Goal: Transaction & Acquisition: Purchase product/service

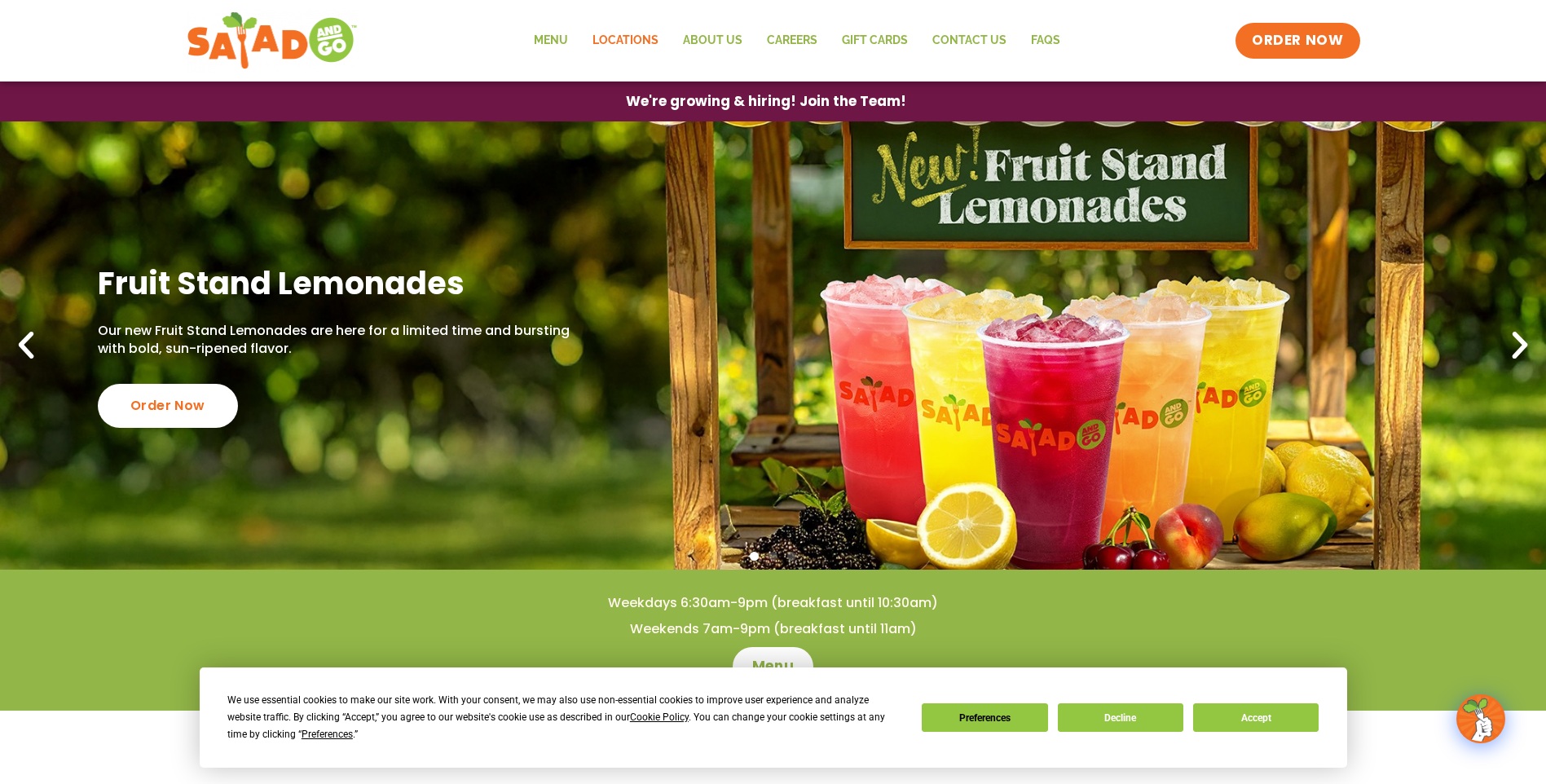
click at [611, 31] on link "Locations" at bounding box center [626, 41] width 90 height 38
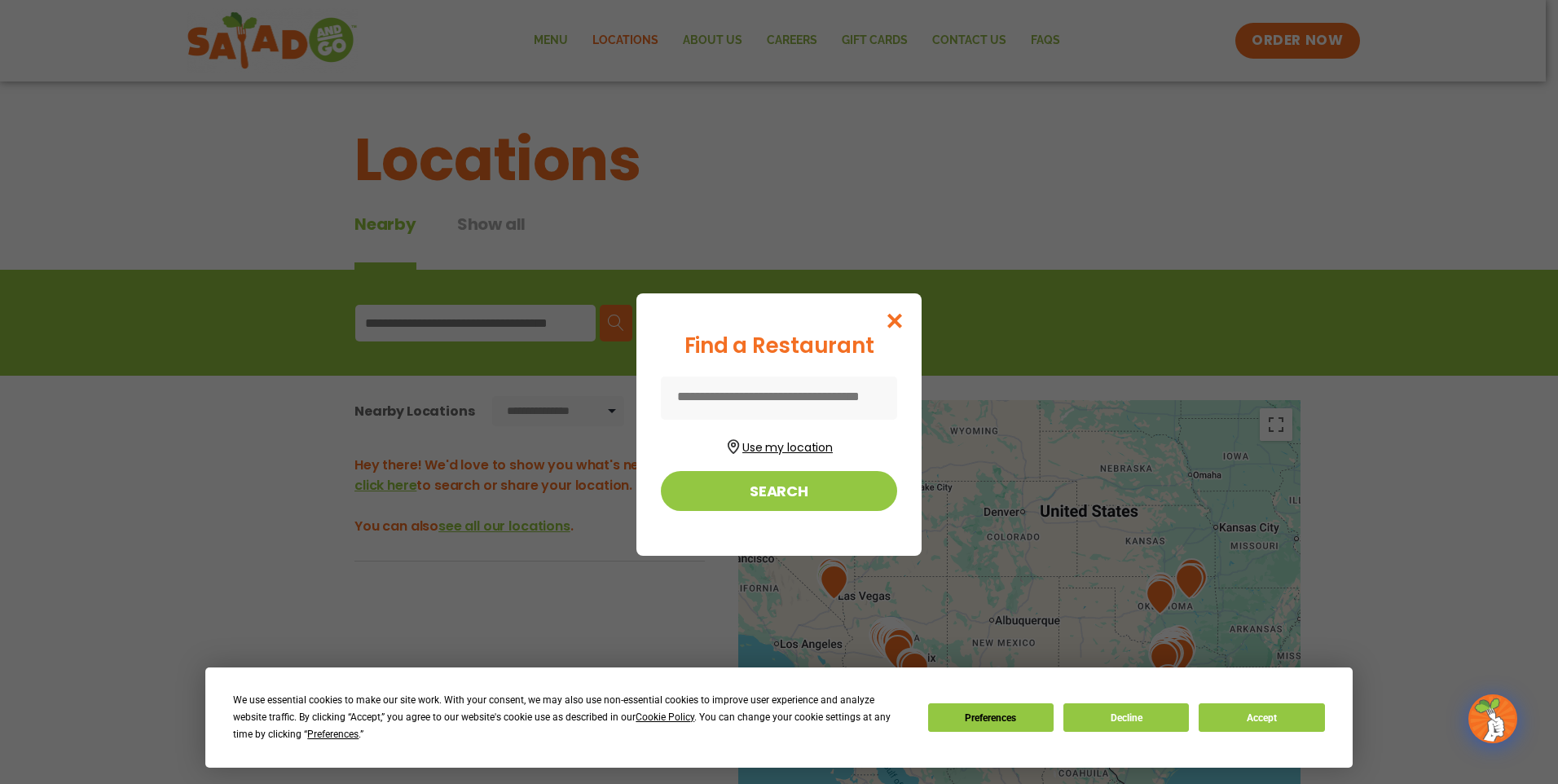
click at [777, 441] on button "Use my location" at bounding box center [779, 445] width 236 height 22
click at [1265, 720] on button "Accept" at bounding box center [1261, 717] width 125 height 29
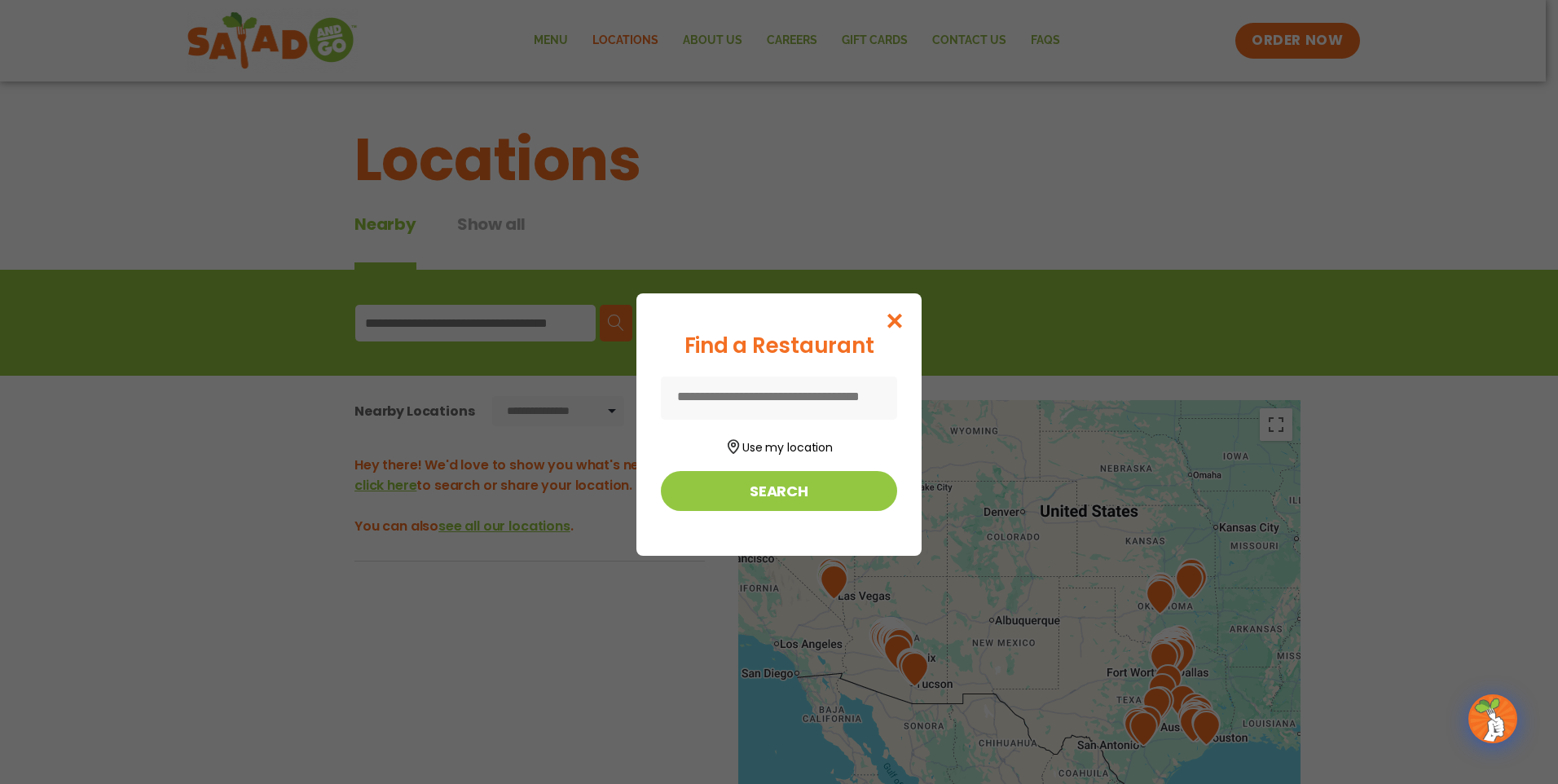
click at [722, 392] on input at bounding box center [779, 398] width 236 height 43
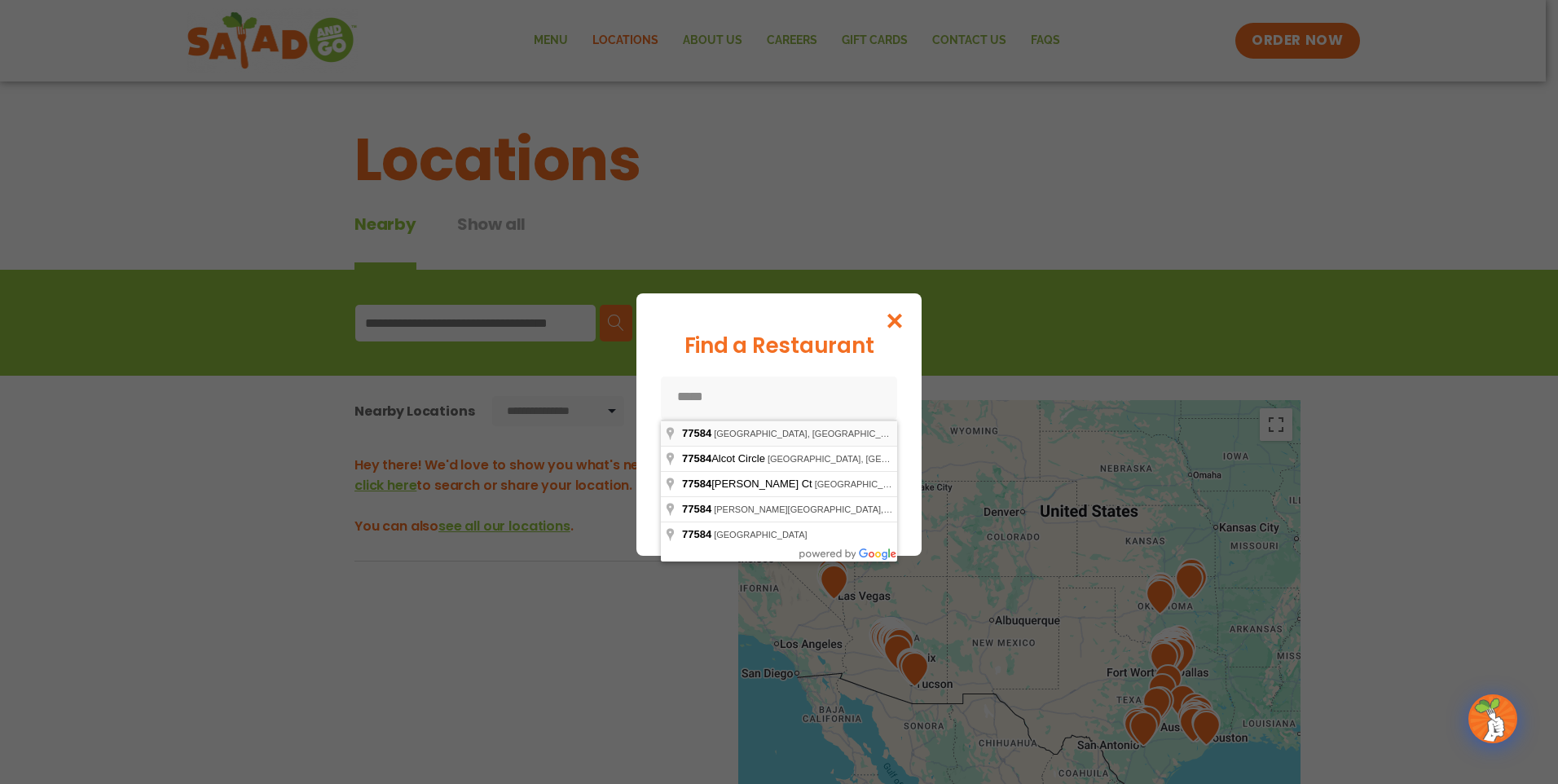
type input "**********"
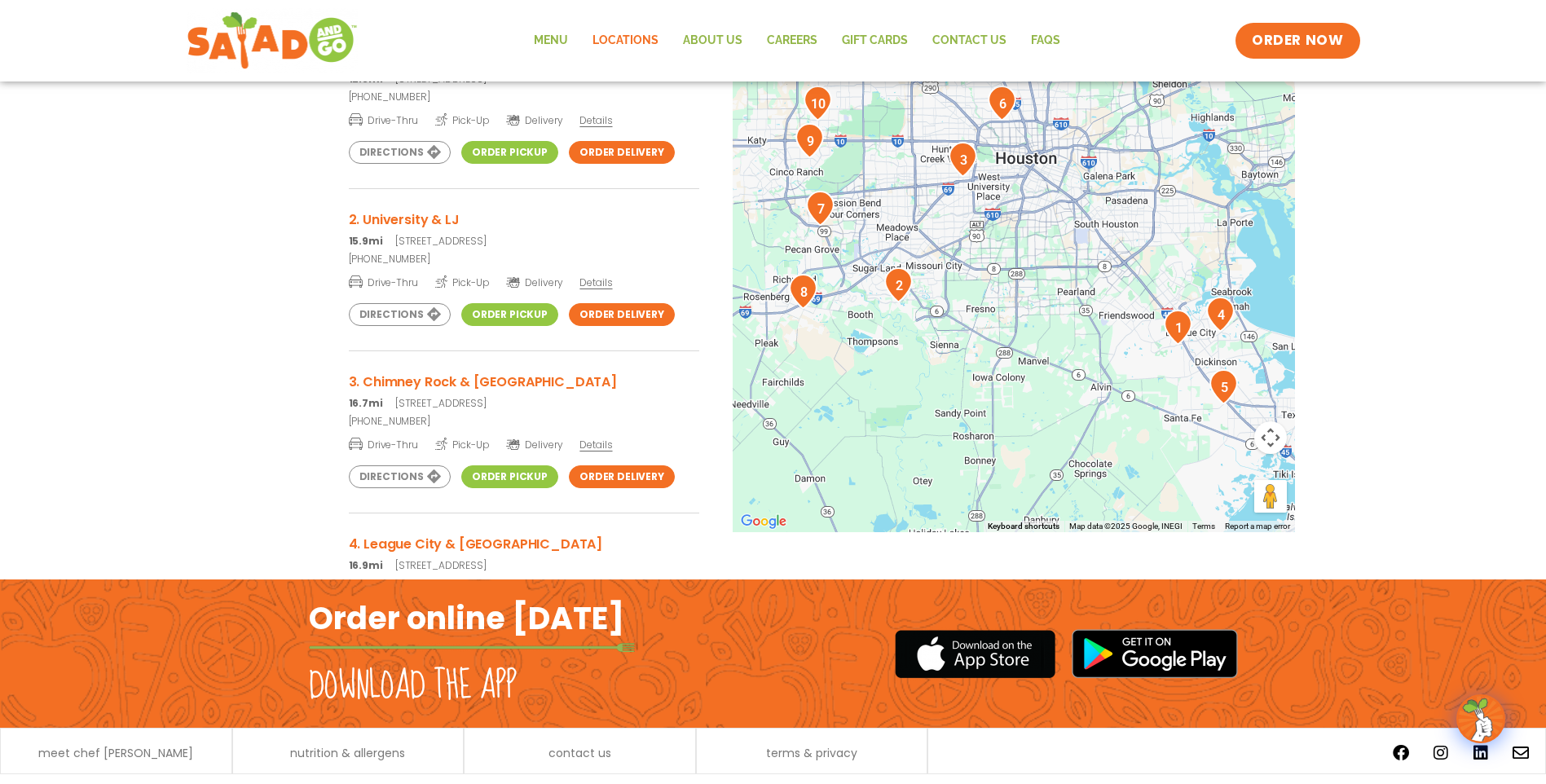
scroll to position [326, 0]
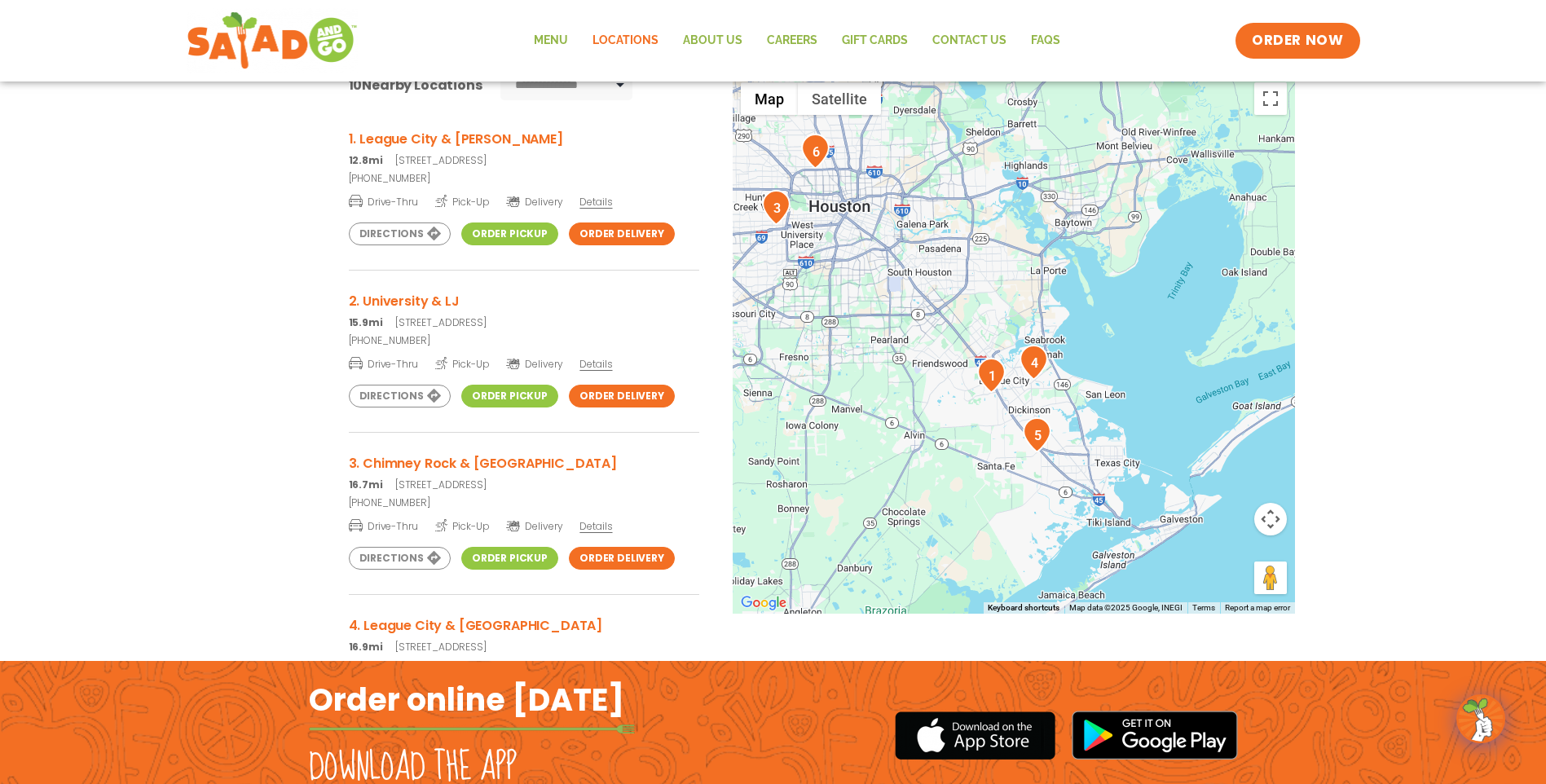
drag, startPoint x: 1123, startPoint y: 460, endPoint x: 934, endPoint y: 426, distance: 192.0
click at [934, 426] on div at bounding box center [1013, 344] width 562 height 540
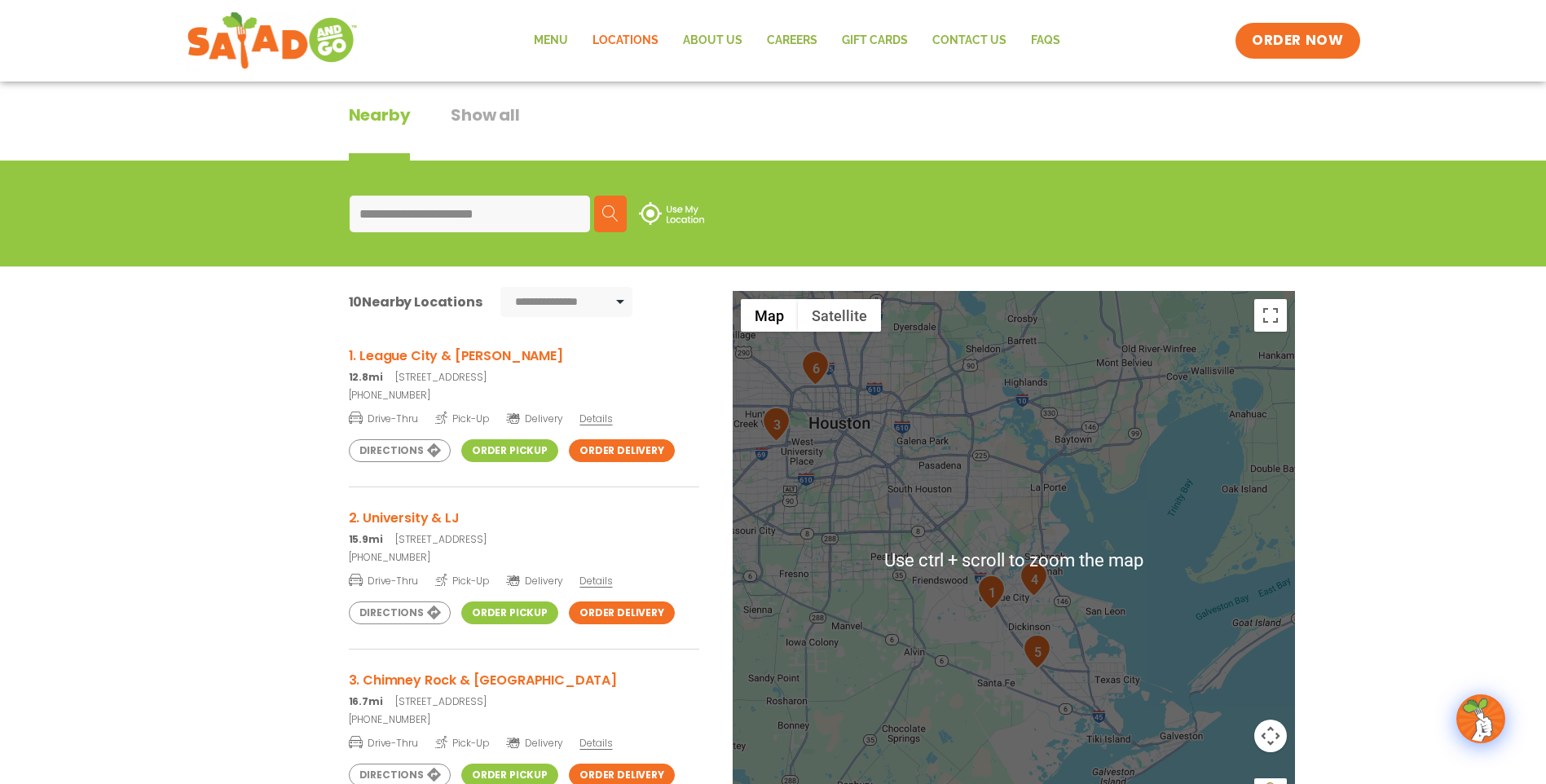
scroll to position [81, 0]
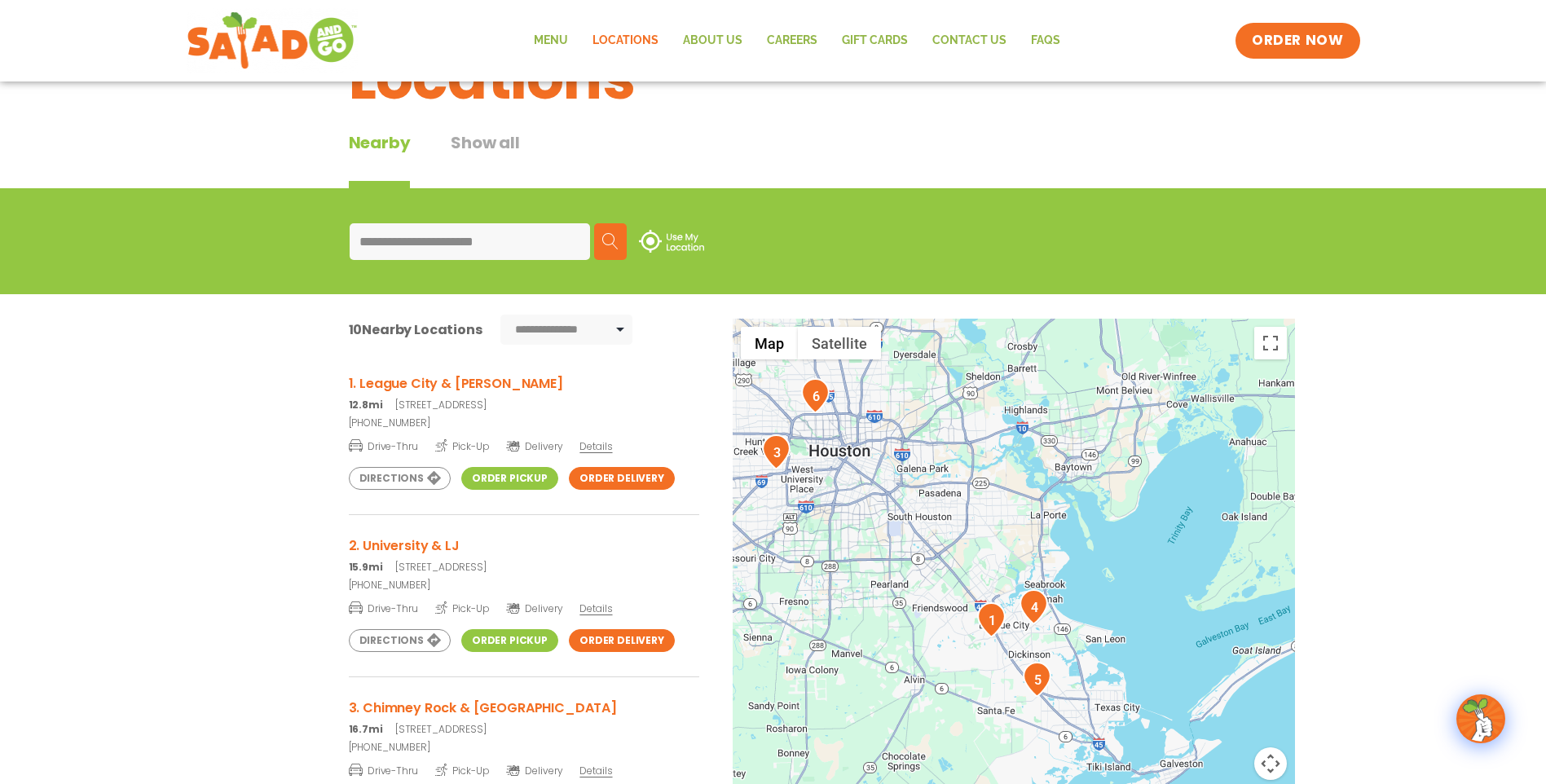
drag, startPoint x: 1049, startPoint y: 556, endPoint x: 1097, endPoint y: 211, distance: 348.3
click at [1097, 211] on div "**********" at bounding box center [773, 241] width 888 height 63
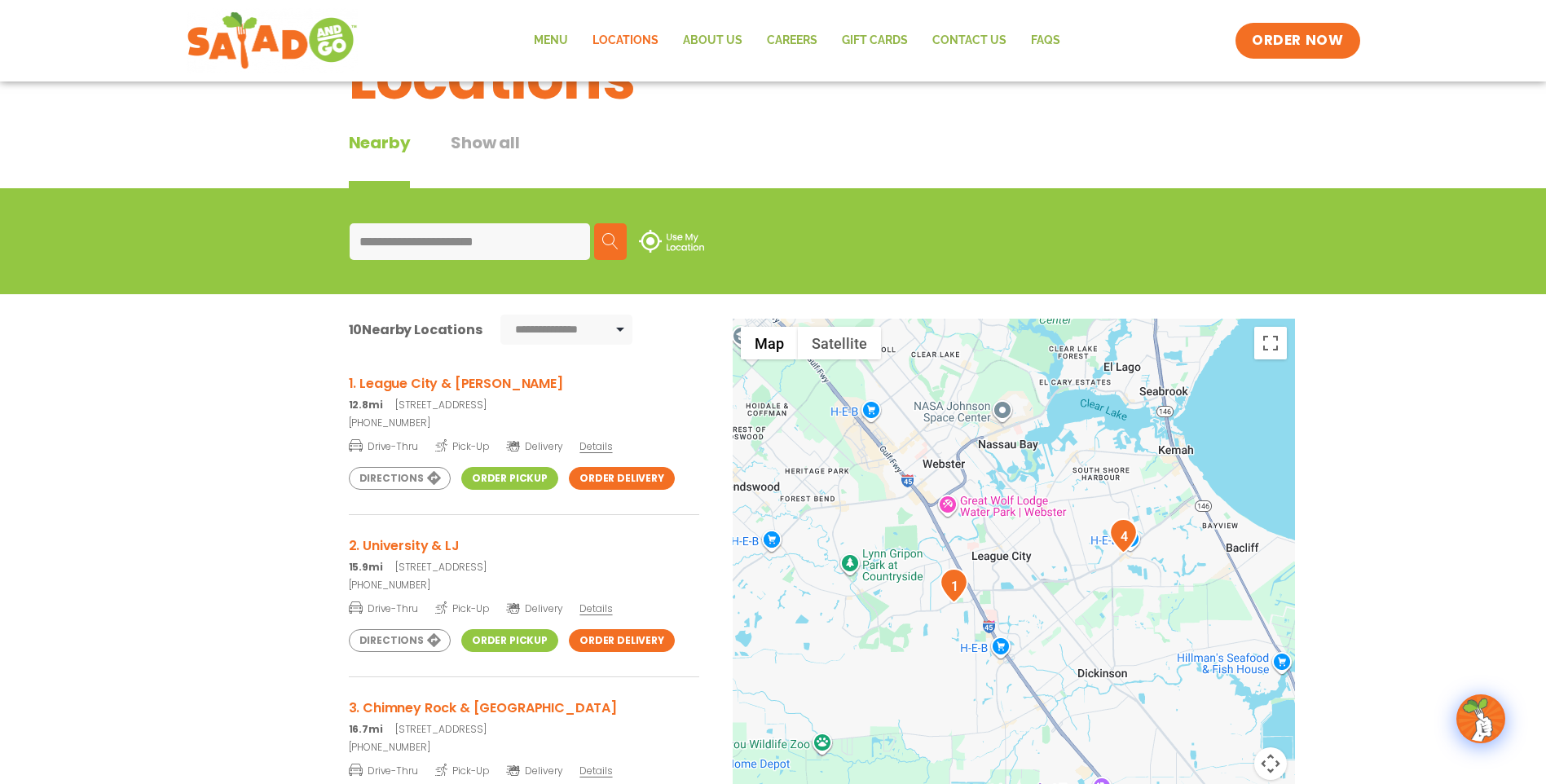
drag, startPoint x: 959, startPoint y: 541, endPoint x: 1102, endPoint y: 269, distance: 307.3
click at [1102, 270] on section "**********" at bounding box center [773, 534] width 1546 height 693
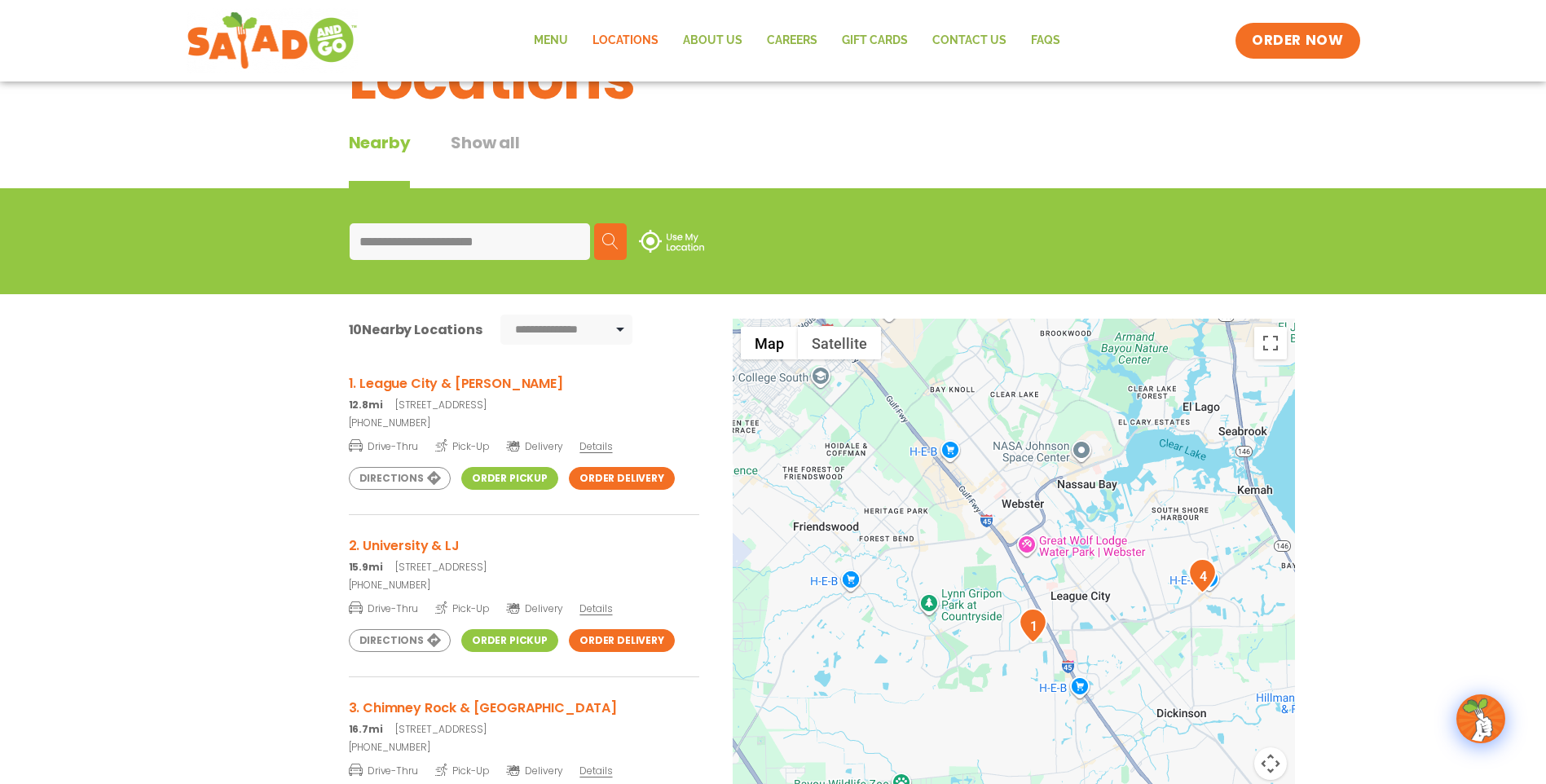
drag, startPoint x: 940, startPoint y: 490, endPoint x: 986, endPoint y: 603, distance: 122.0
click at [986, 603] on div at bounding box center [1013, 589] width 562 height 540
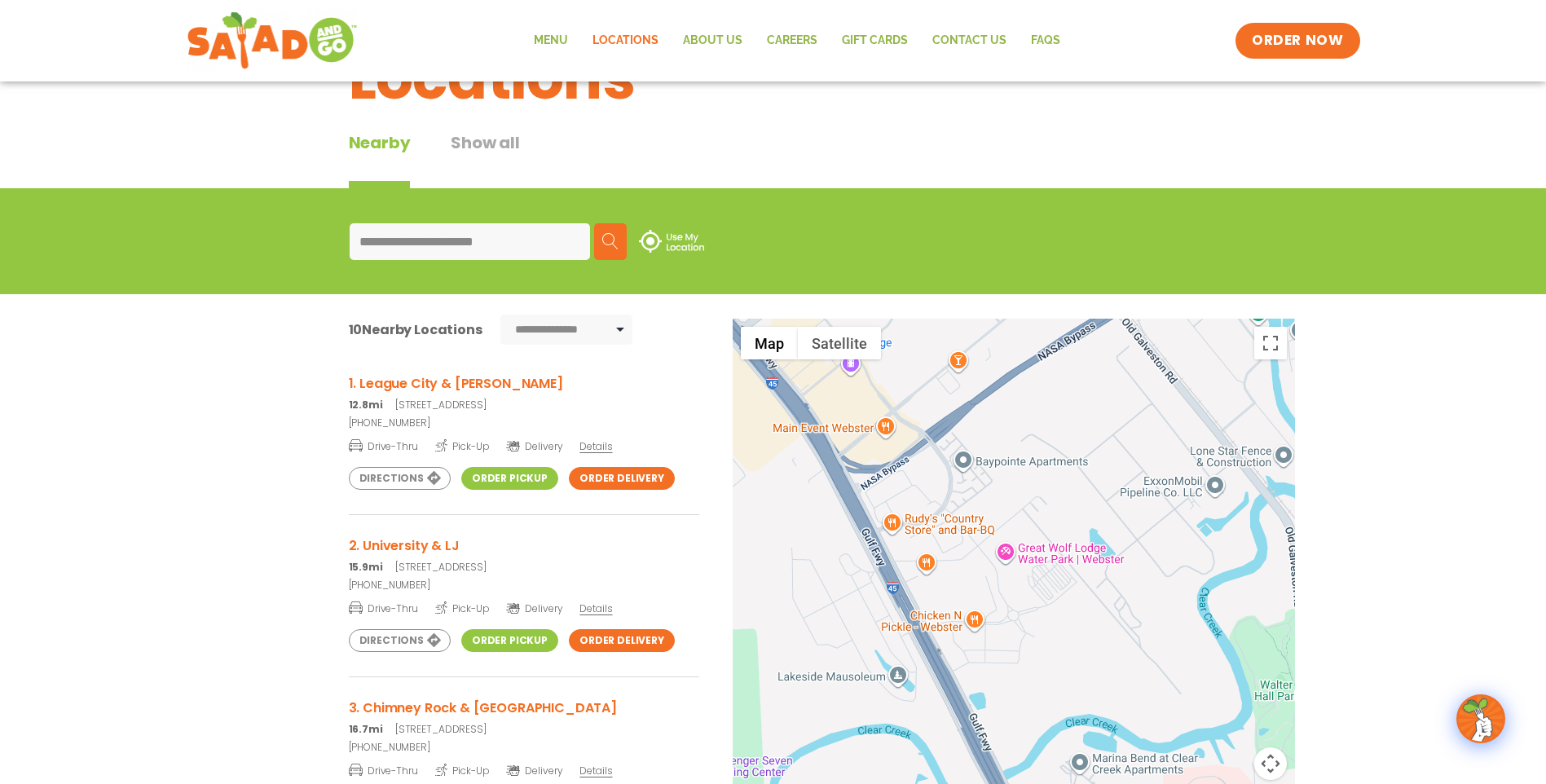
drag, startPoint x: 859, startPoint y: 573, endPoint x: 1097, endPoint y: 608, distance: 240.6
click at [1097, 608] on div at bounding box center [1013, 589] width 562 height 540
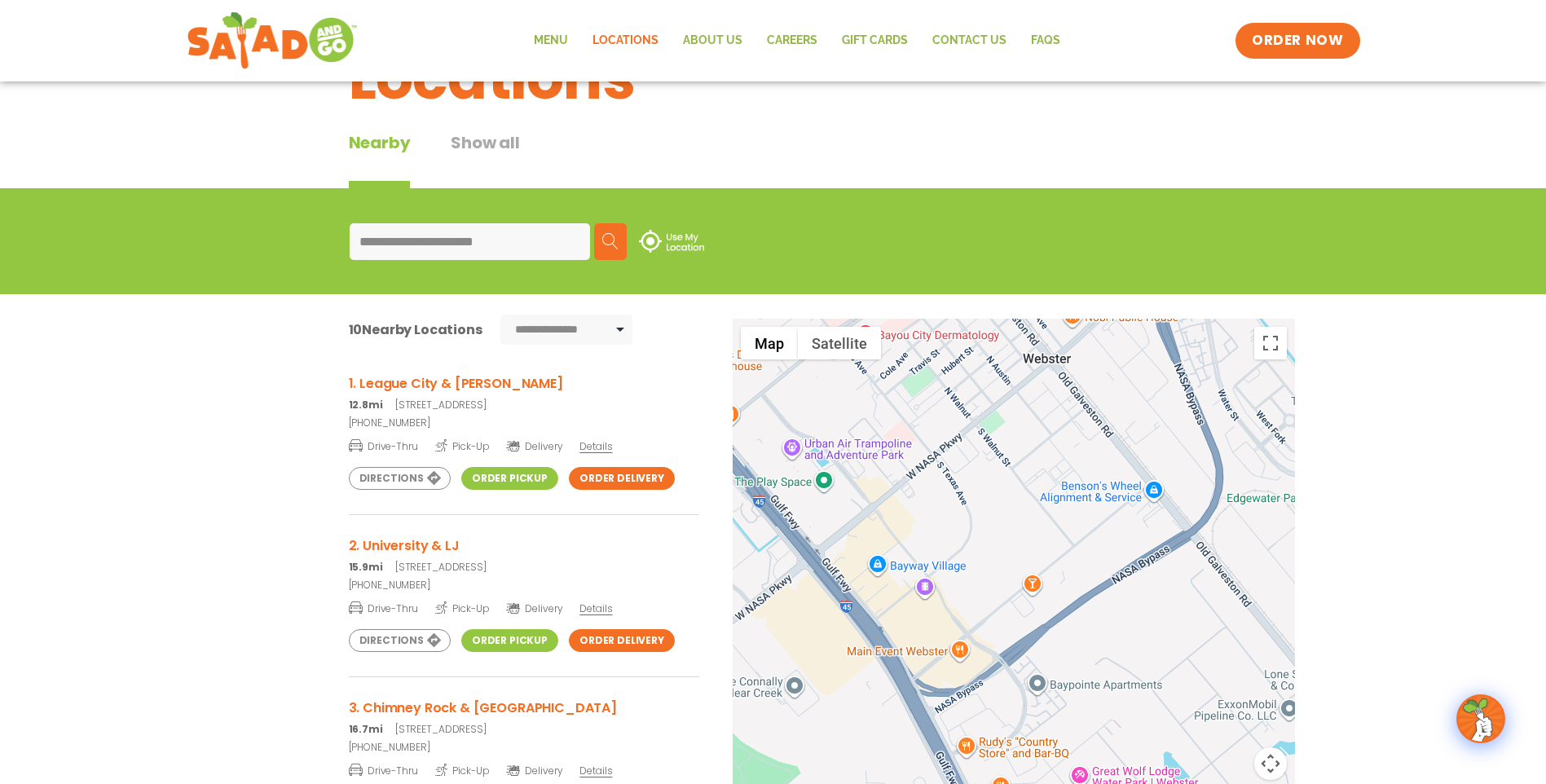
drag, startPoint x: 913, startPoint y: 461, endPoint x: 989, endPoint y: 688, distance: 239.4
click at [989, 688] on div at bounding box center [1013, 589] width 562 height 540
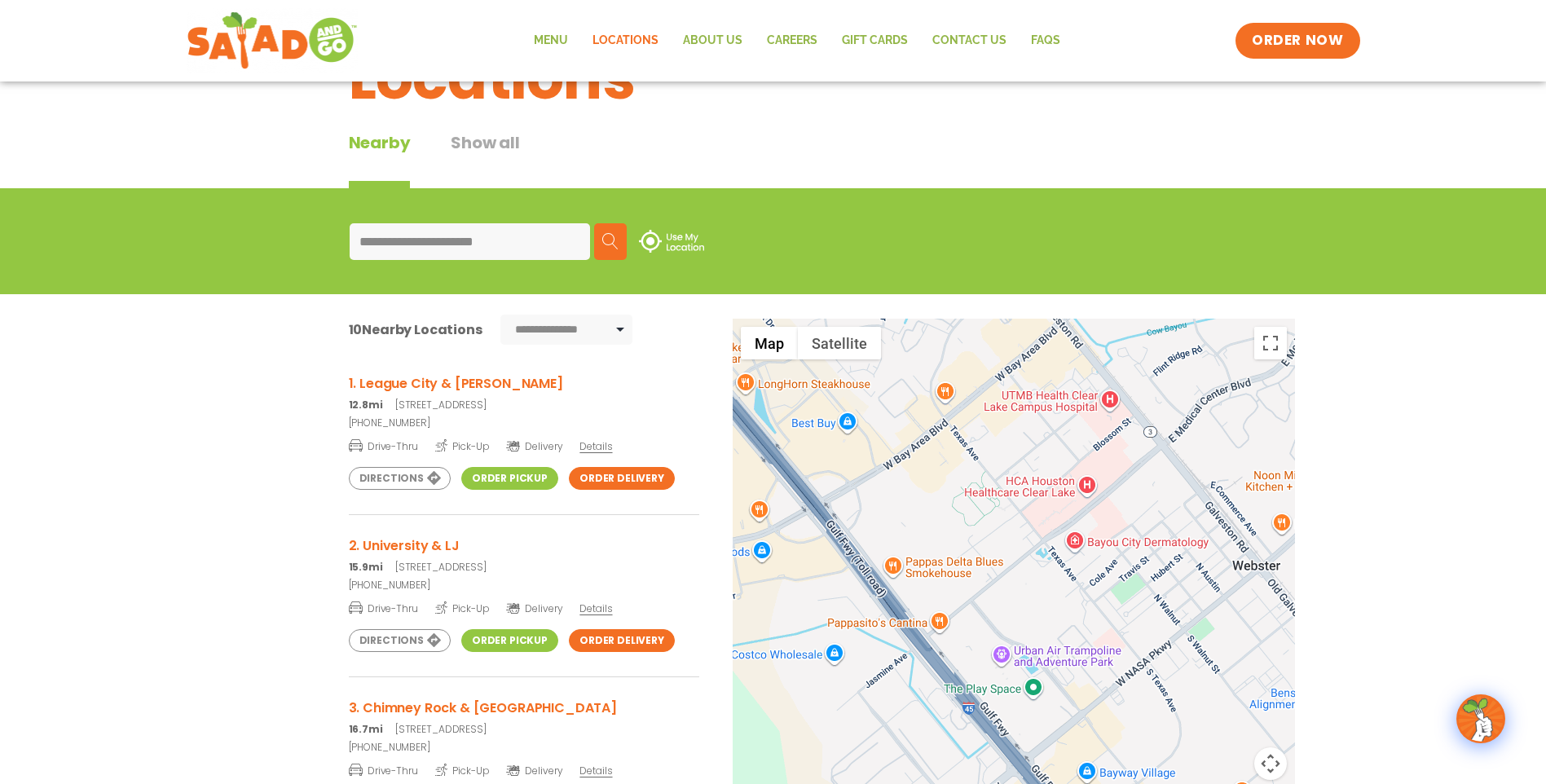
drag, startPoint x: 984, startPoint y: 520, endPoint x: 1192, endPoint y: 728, distance: 294.2
click at [1192, 728] on div at bounding box center [1013, 589] width 562 height 540
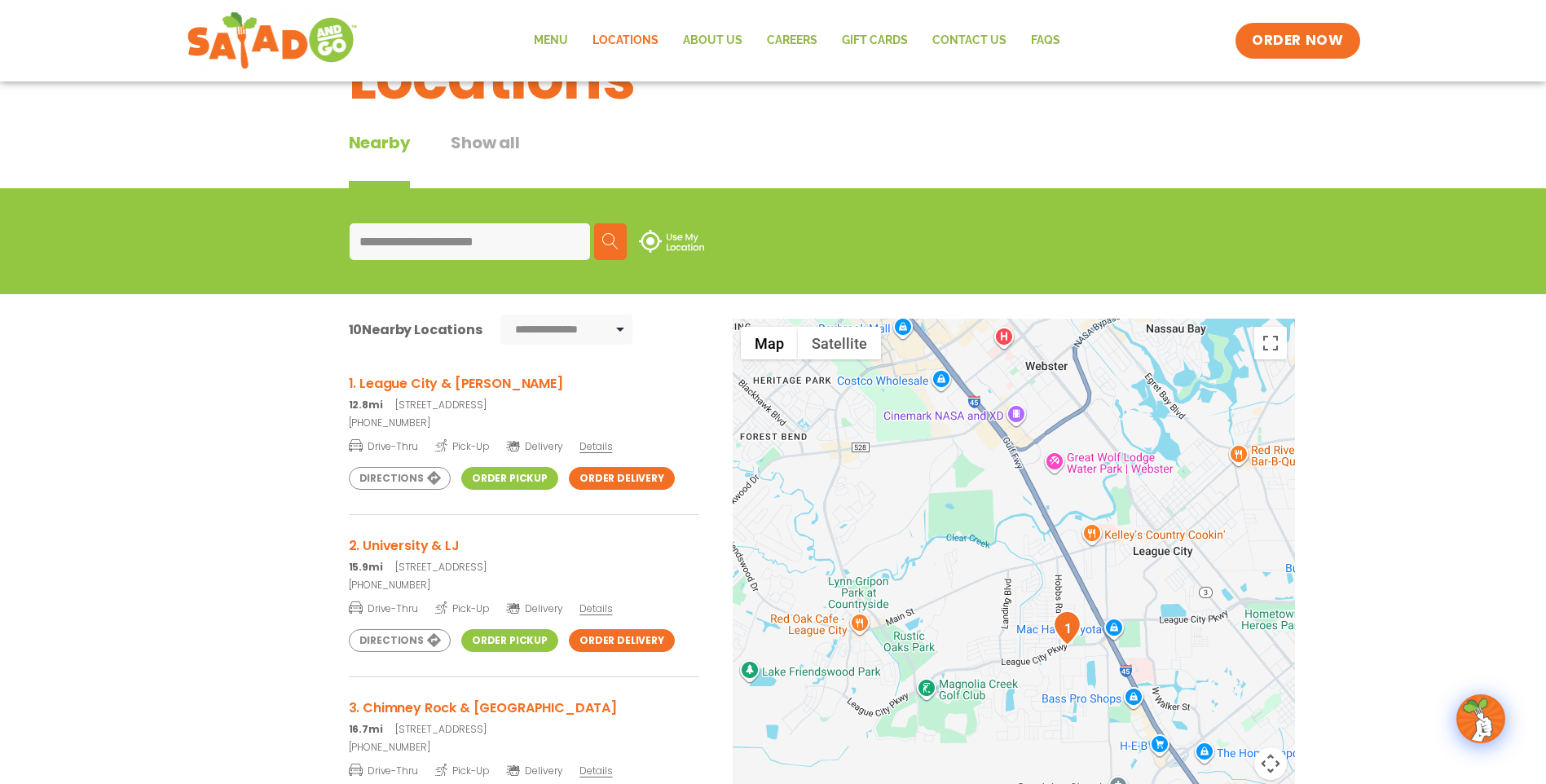
drag, startPoint x: 1133, startPoint y: 665, endPoint x: 999, endPoint y: 384, distance: 311.3
click at [999, 384] on div at bounding box center [1013, 589] width 562 height 540
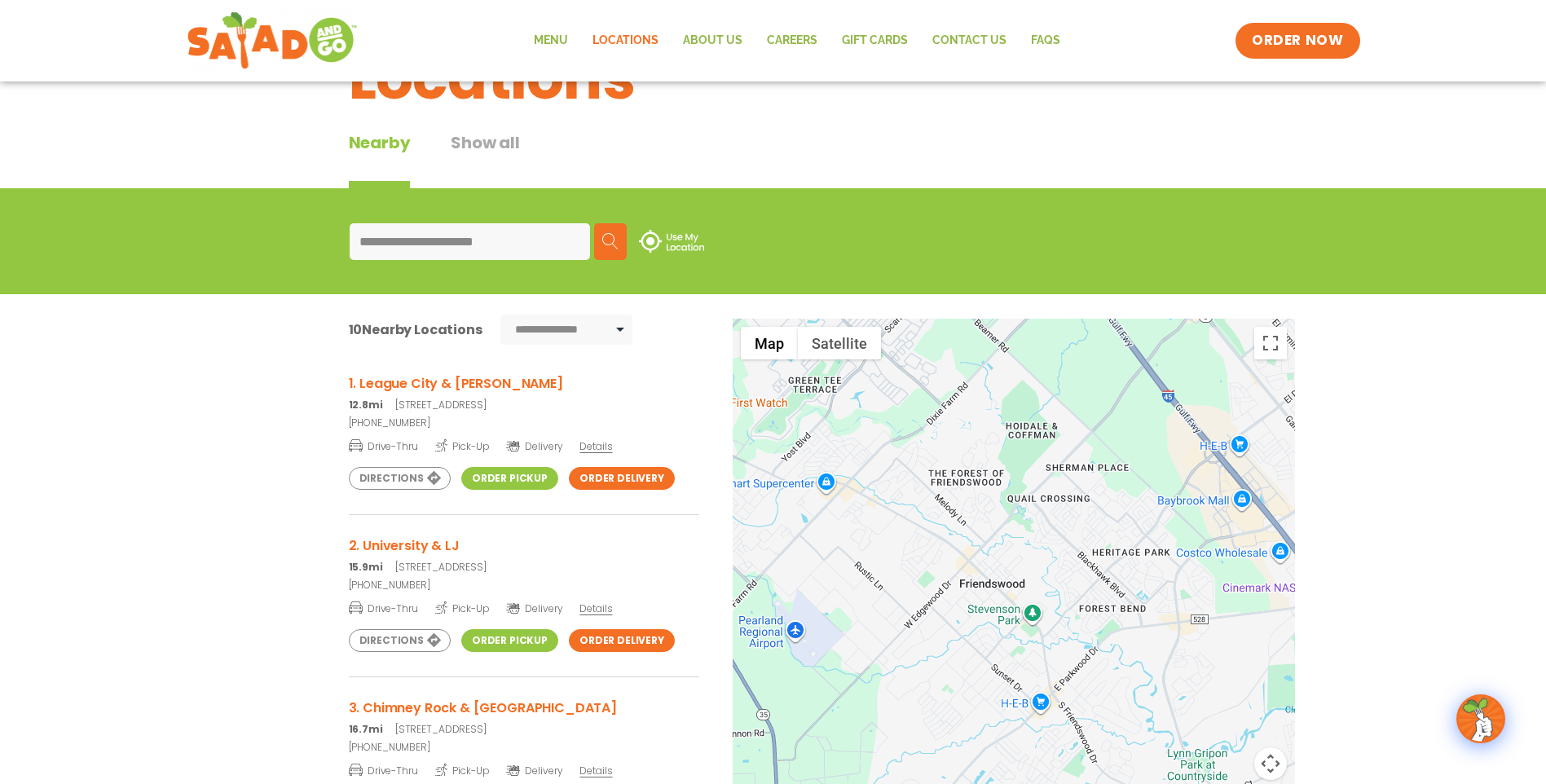
drag, startPoint x: 998, startPoint y: 540, endPoint x: 1337, endPoint y: 715, distance: 381.5
click at [1337, 715] on div "**********" at bounding box center [773, 607] width 1546 height 627
click at [554, 42] on link "Menu" at bounding box center [551, 41] width 59 height 38
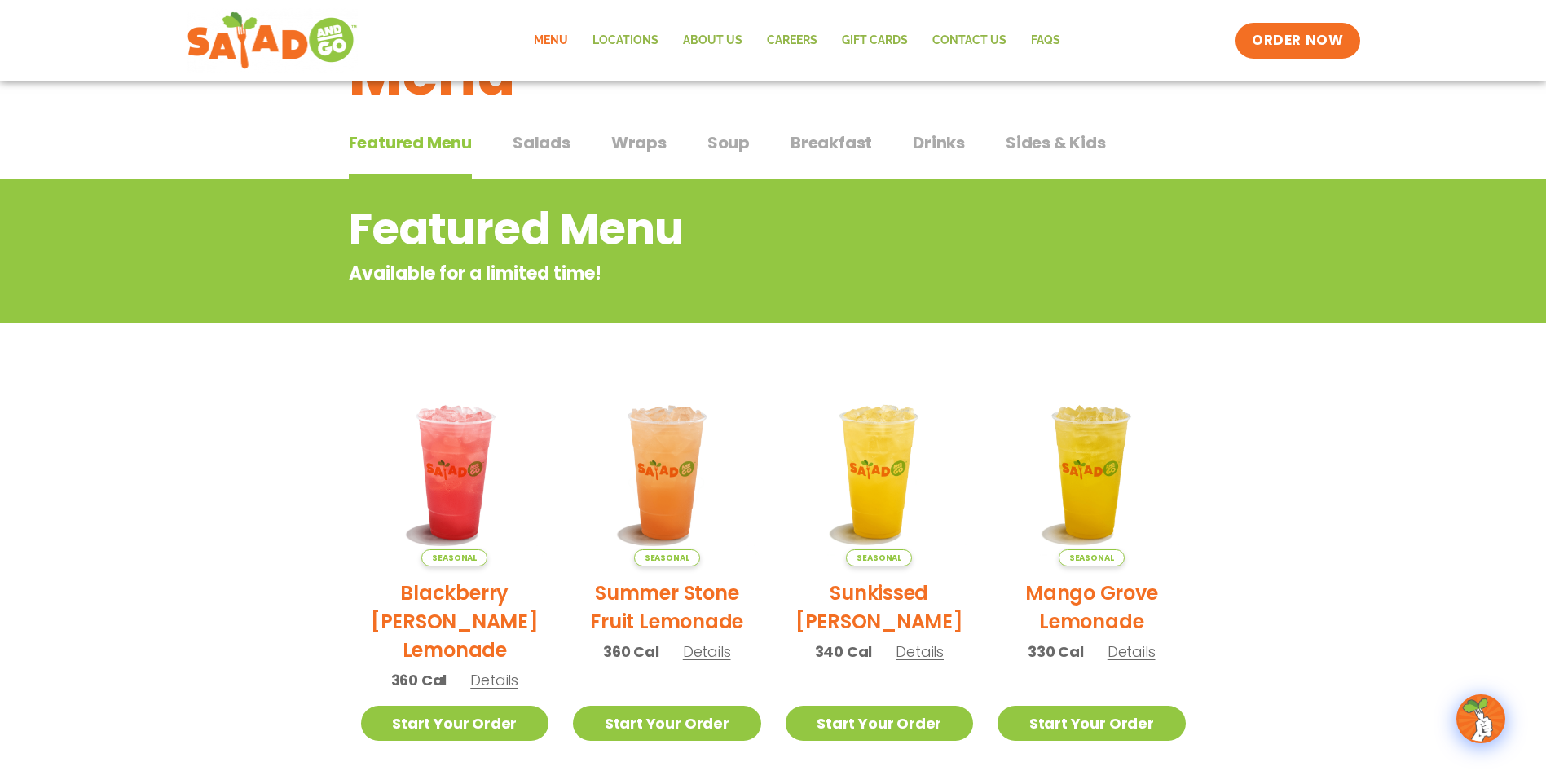
scroll to position [81, 0]
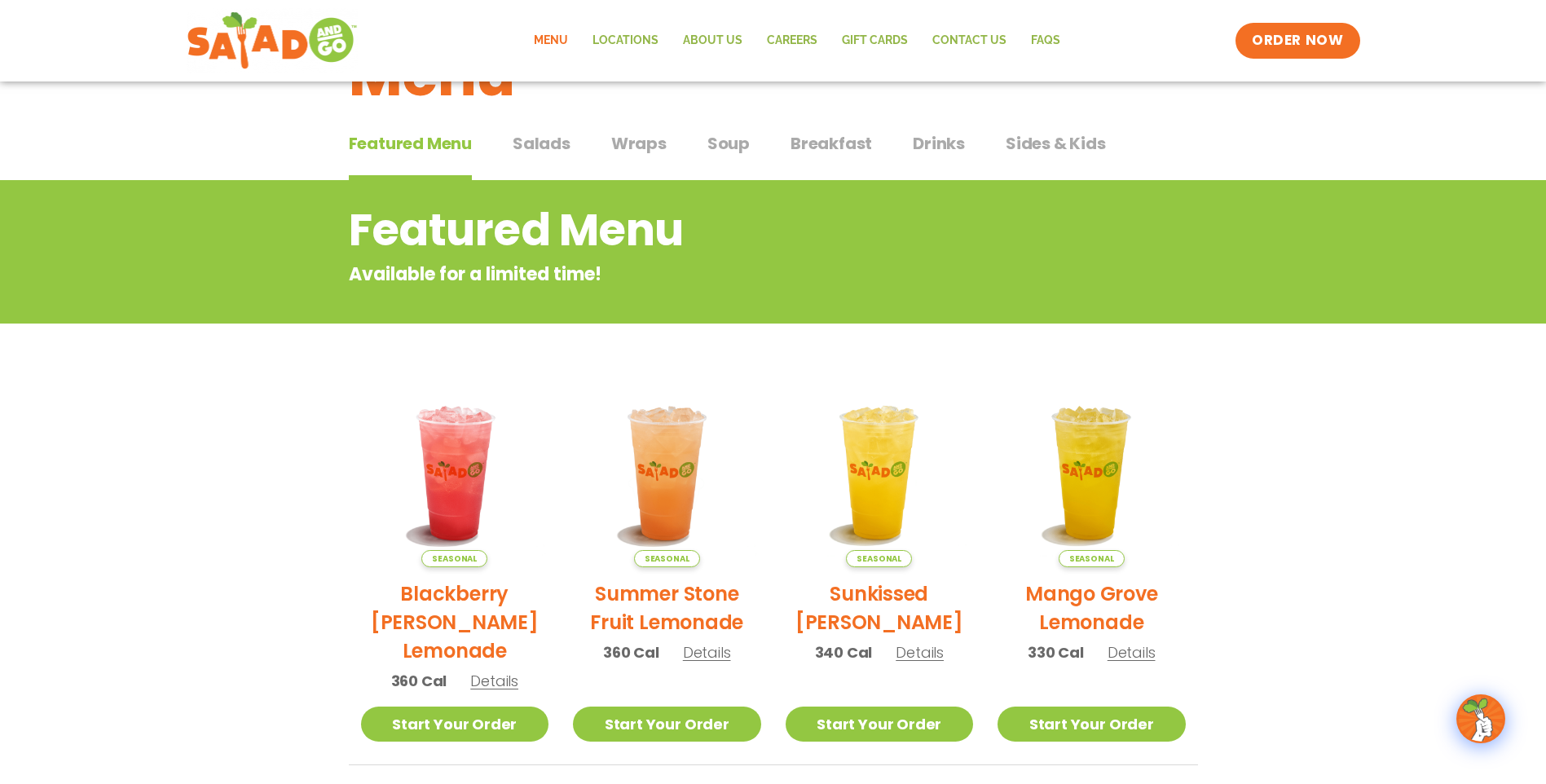
click at [532, 137] on span "Salads" at bounding box center [541, 143] width 58 height 25
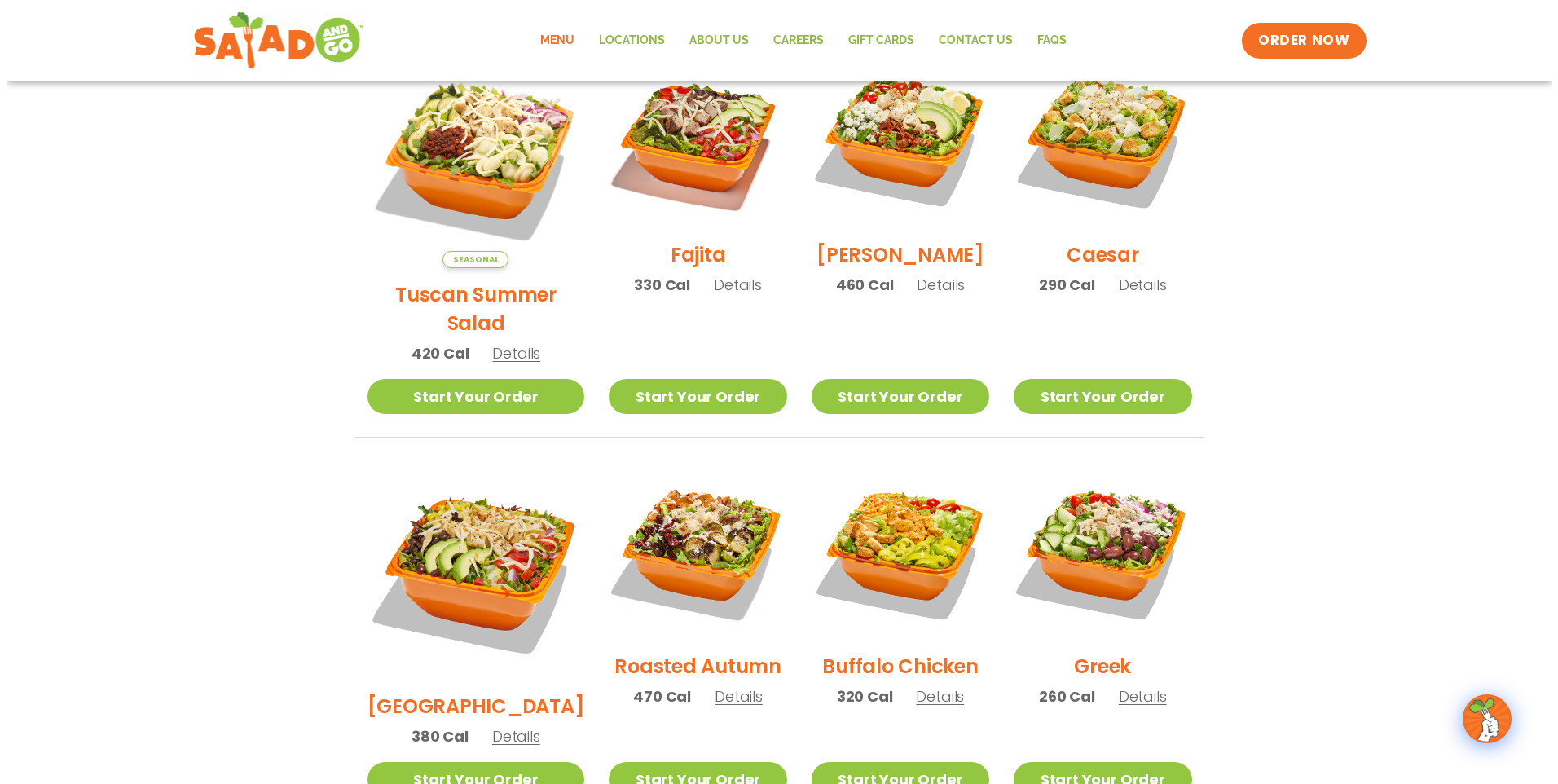
scroll to position [489, 0]
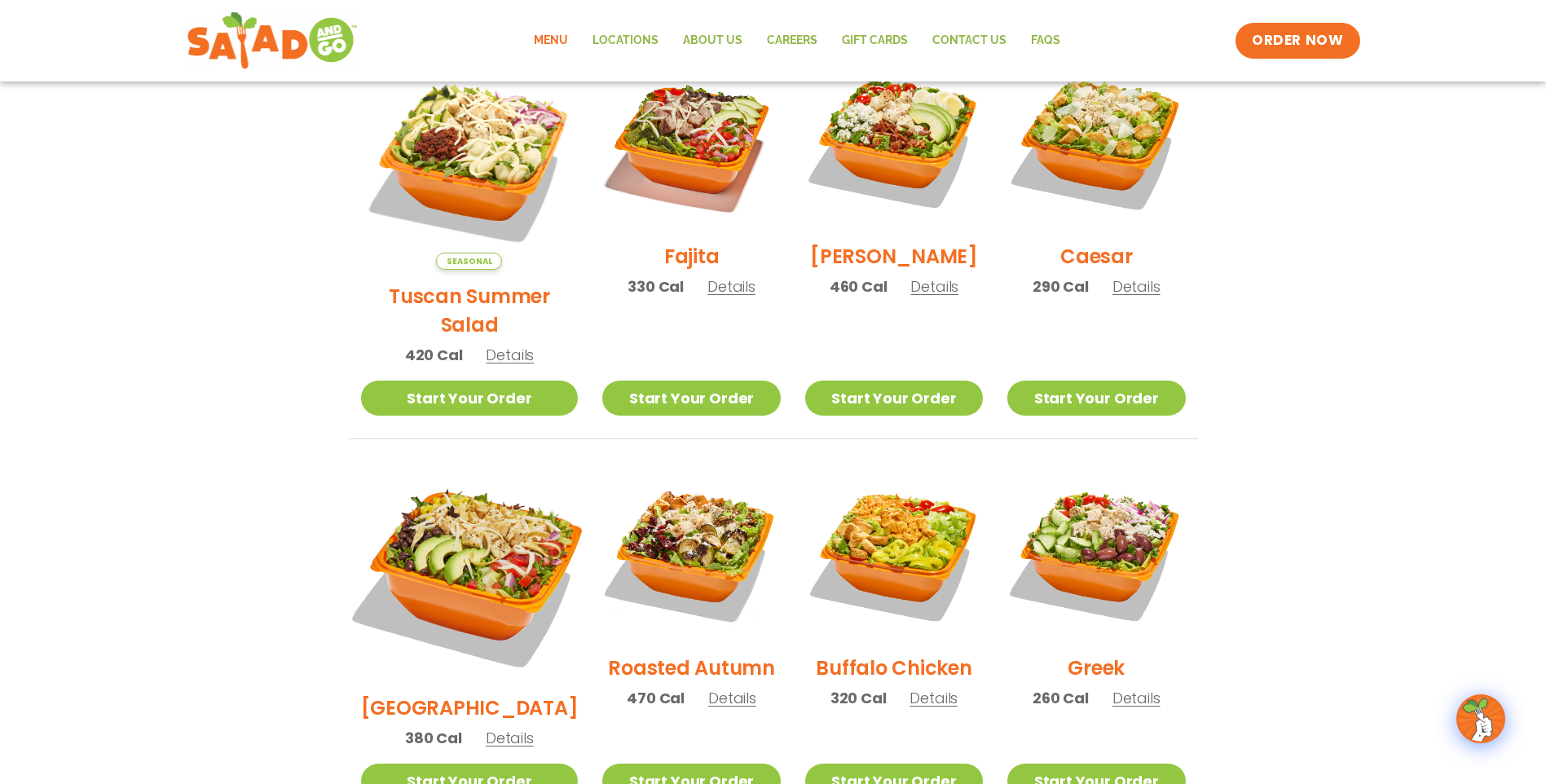
click at [483, 520] on img at bounding box center [469, 572] width 255 height 255
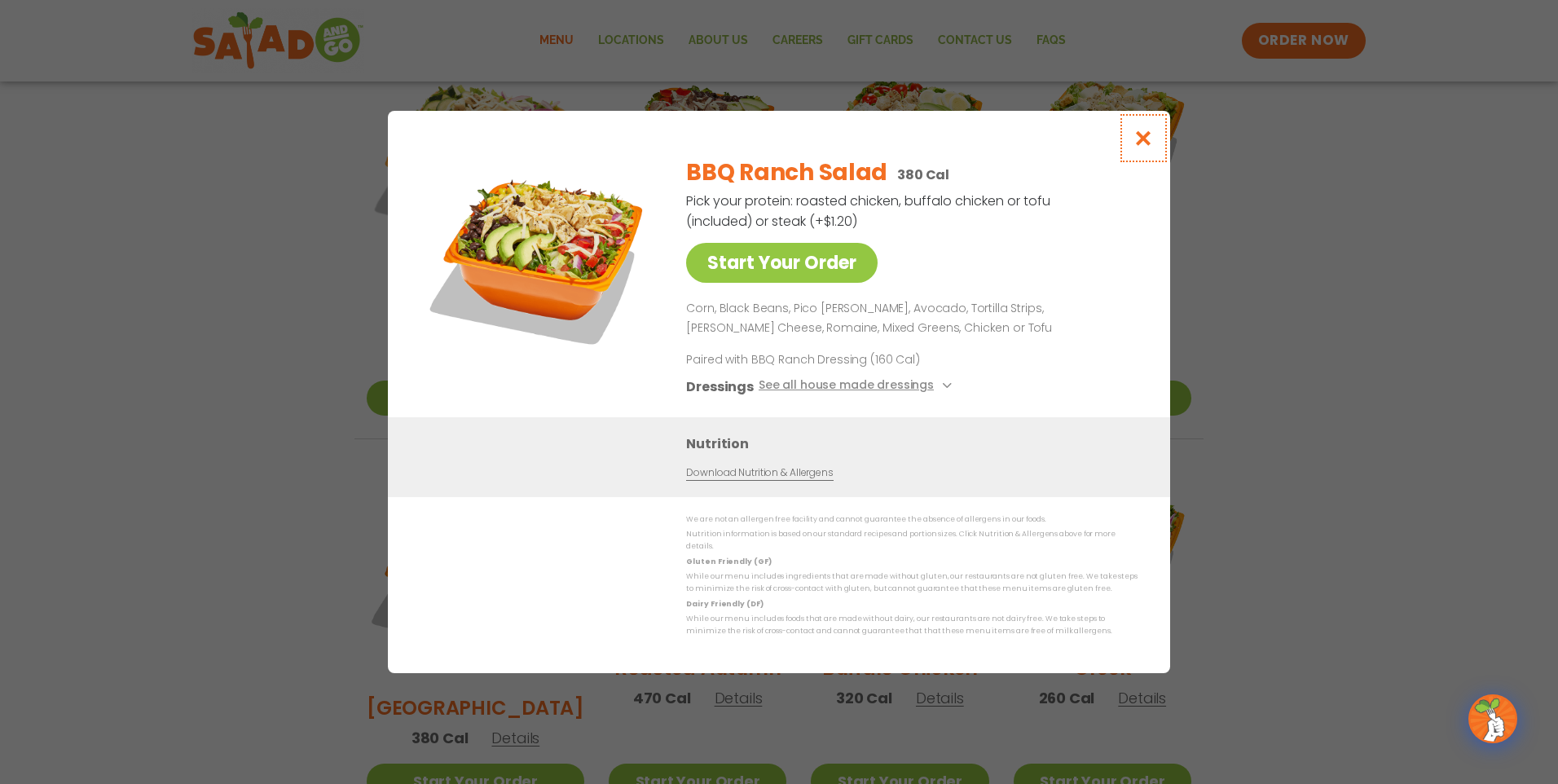
click at [1145, 146] on icon "Close modal" at bounding box center [1143, 138] width 20 height 18
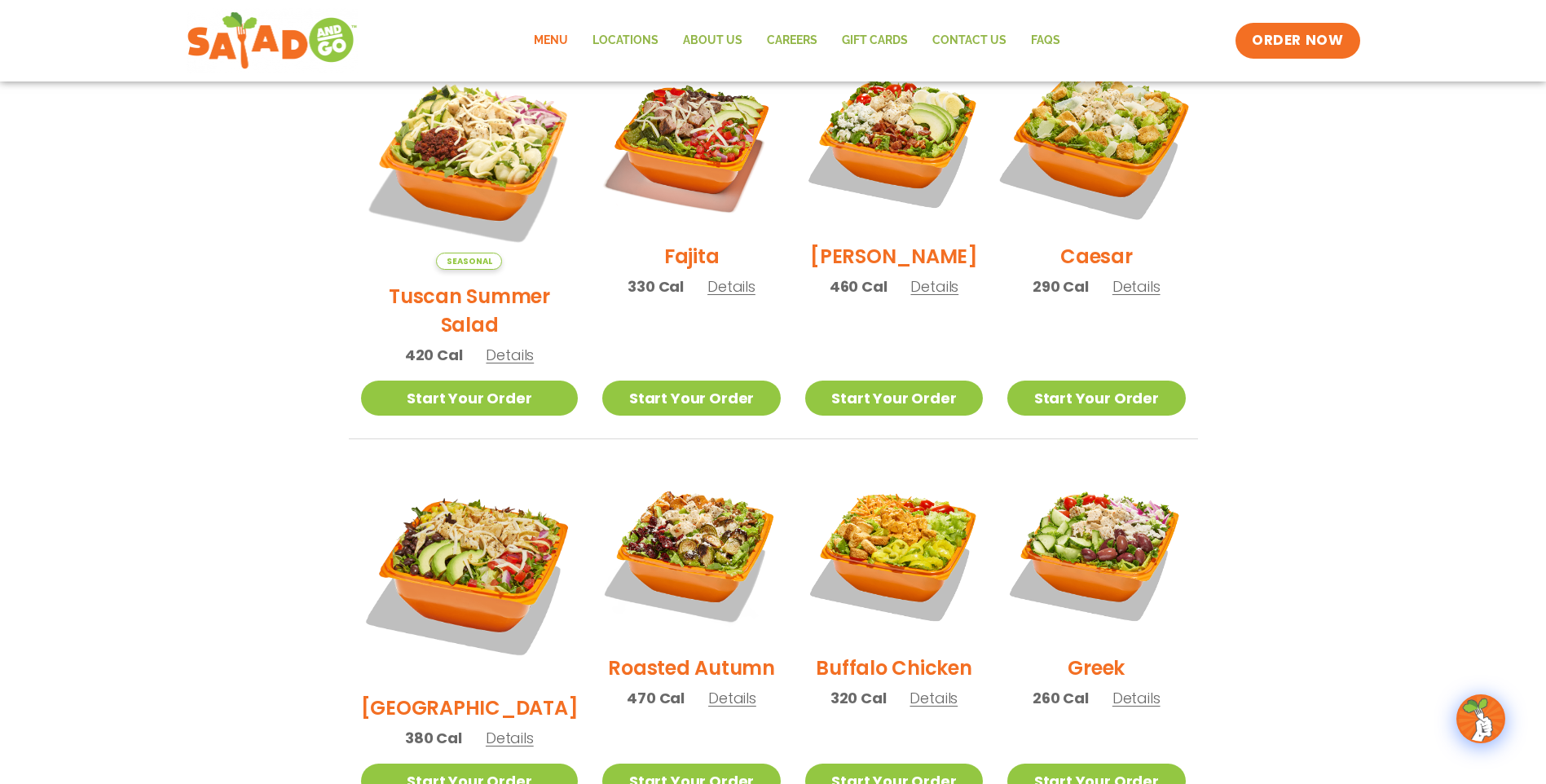
click at [1097, 152] on img at bounding box center [1095, 141] width 208 height 208
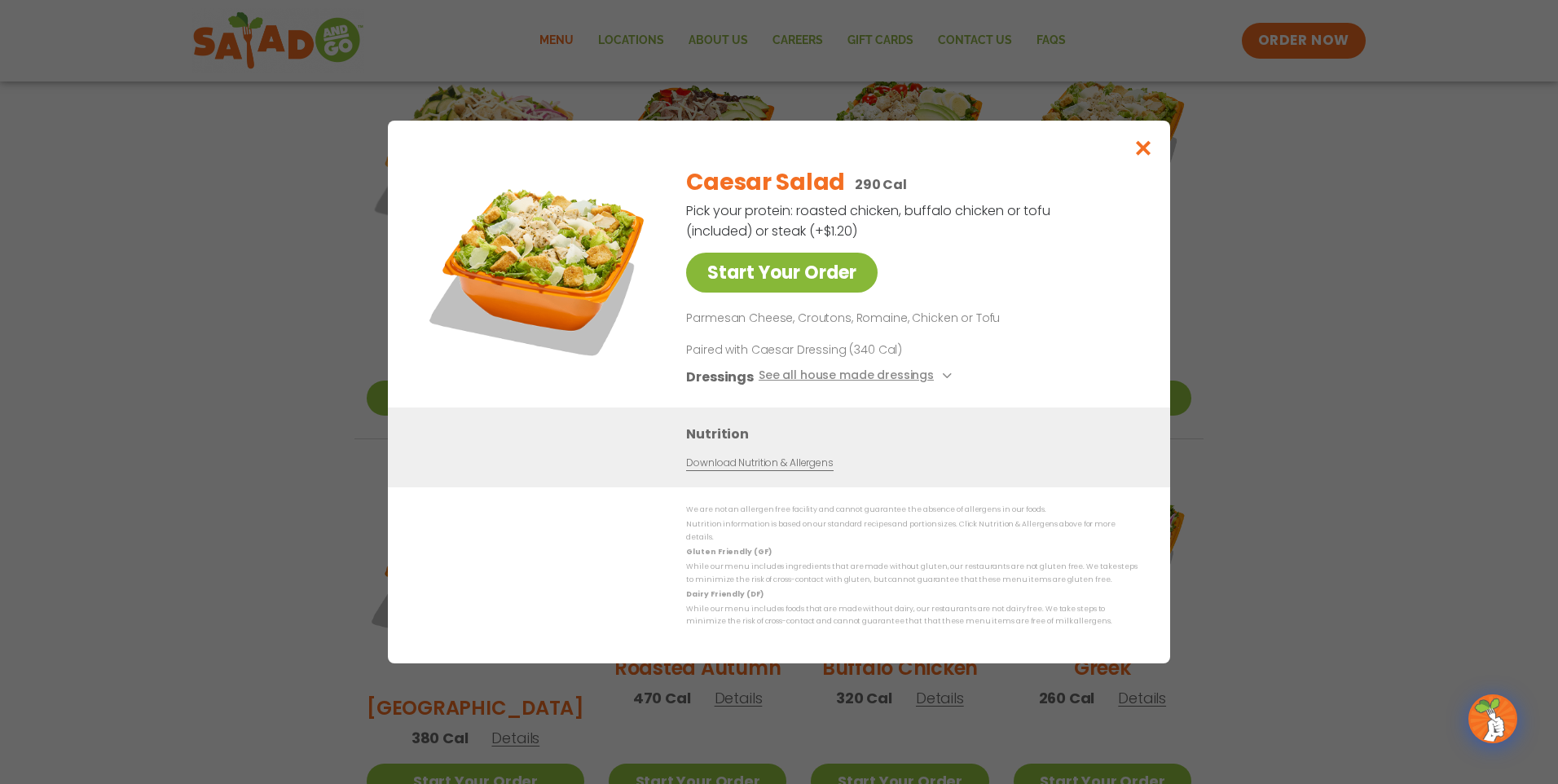
click at [817, 278] on link "Start Your Order" at bounding box center [782, 272] width 192 height 40
